Goal: Information Seeking & Learning: Learn about a topic

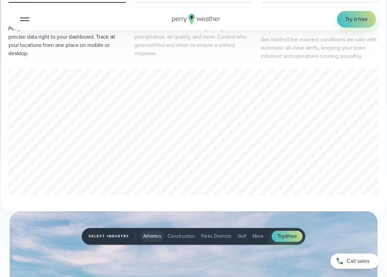
scroll to position [309, 0]
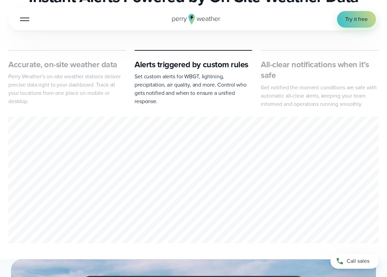
click at [30, 113] on div "Accurate, on-site weather data Perry Weather’s on-site weather stations deliver…" at bounding box center [193, 147] width 370 height 195
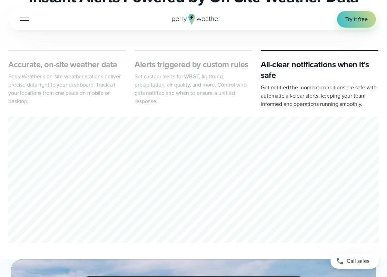
click at [54, 99] on p "Perry Weather’s on-site weather stations deliver precise data right to your das…" at bounding box center [67, 88] width 118 height 33
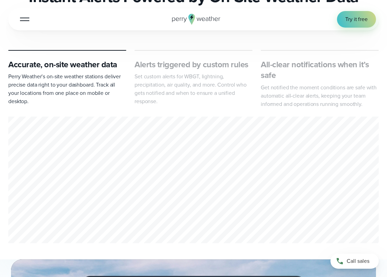
click at [178, 176] on div "1 of 3" at bounding box center [193, 180] width 370 height 129
click at [51, 180] on div "1 of 3" at bounding box center [193, 180] width 370 height 129
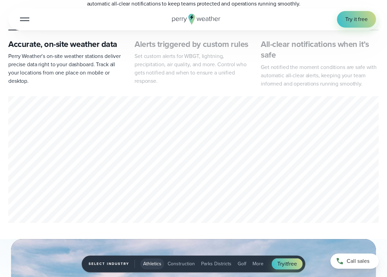
scroll to position [344, 0]
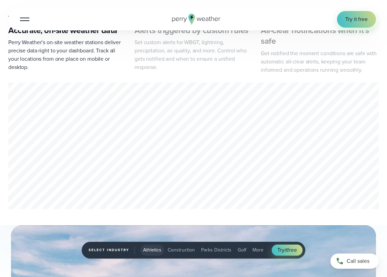
click at [51, 146] on div "1 of 3" at bounding box center [193, 146] width 370 height 129
click at [19, 132] on div "1 of 3" at bounding box center [193, 146] width 370 height 129
click at [23, 135] on div "1 of 3" at bounding box center [193, 146] width 370 height 129
click at [54, 147] on div "1 of 3" at bounding box center [193, 146] width 370 height 129
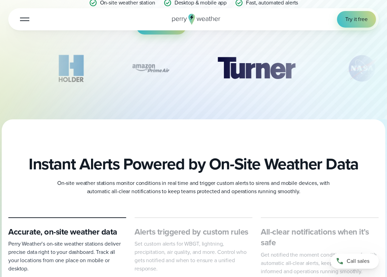
scroll to position [0, 0]
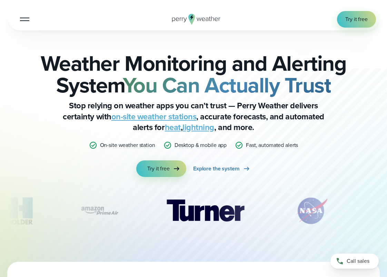
click at [24, 21] on button "Open Menu" at bounding box center [25, 19] width 16 height 16
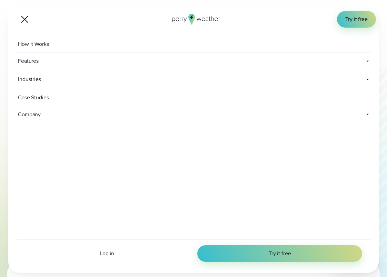
click at [31, 44] on span "How it Works" at bounding box center [34, 44] width 35 height 17
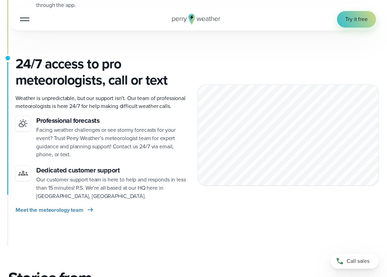
scroll to position [881, 0]
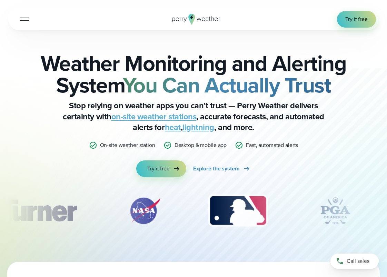
click at [30, 16] on button "Open Menu" at bounding box center [25, 19] width 16 height 16
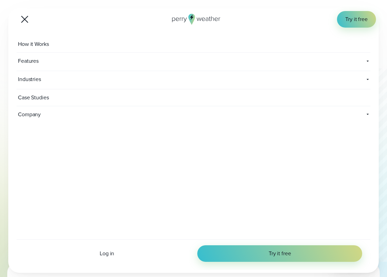
click at [38, 62] on span "Features" at bounding box center [75, 61] width 116 height 17
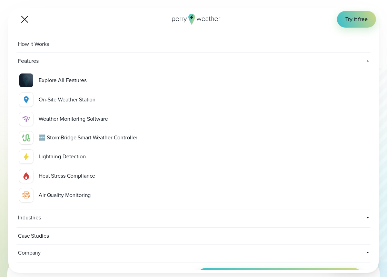
click at [60, 155] on div "Lightning Detection" at bounding box center [203, 156] width 329 height 8
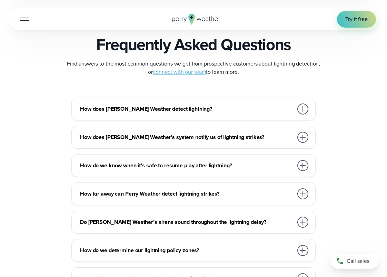
scroll to position [1390, 0]
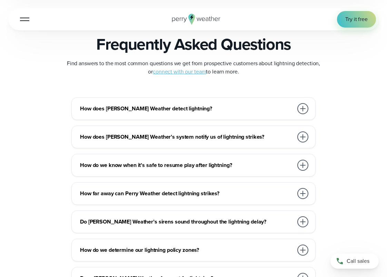
click at [158, 107] on h3 "How does Perry Weather detect lightning?" at bounding box center [186, 108] width 213 height 8
